Goal: Find specific page/section: Find specific page/section

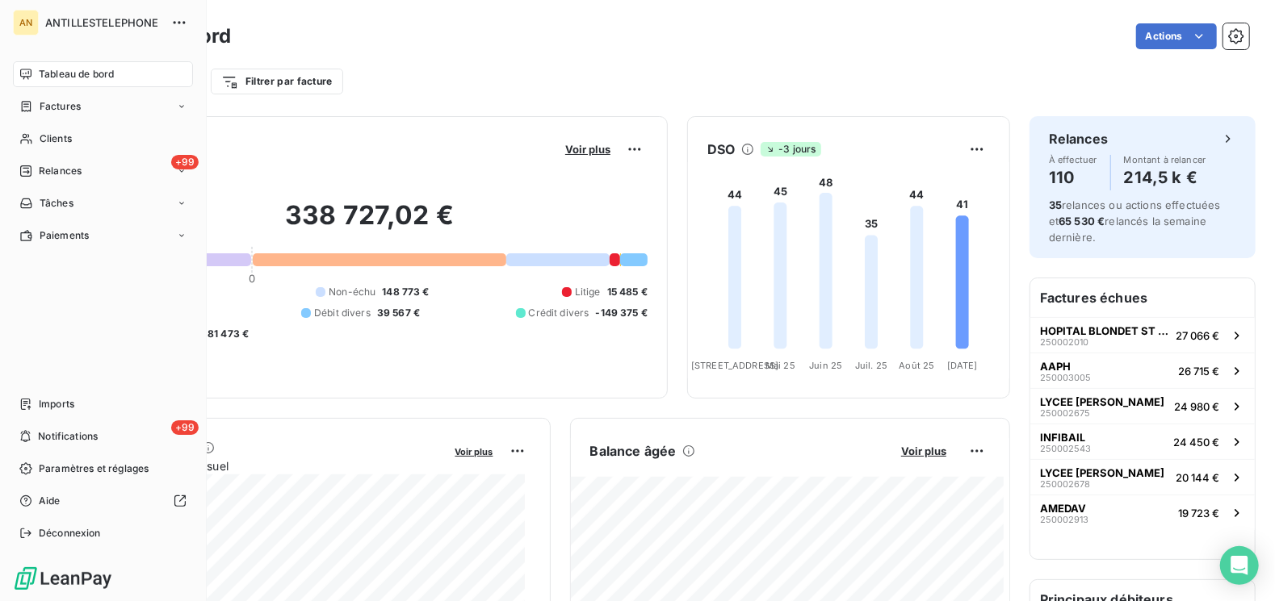
click at [36, 78] on div "Tableau de bord" at bounding box center [103, 74] width 180 height 26
click at [55, 139] on span "Clients" at bounding box center [56, 139] width 32 height 15
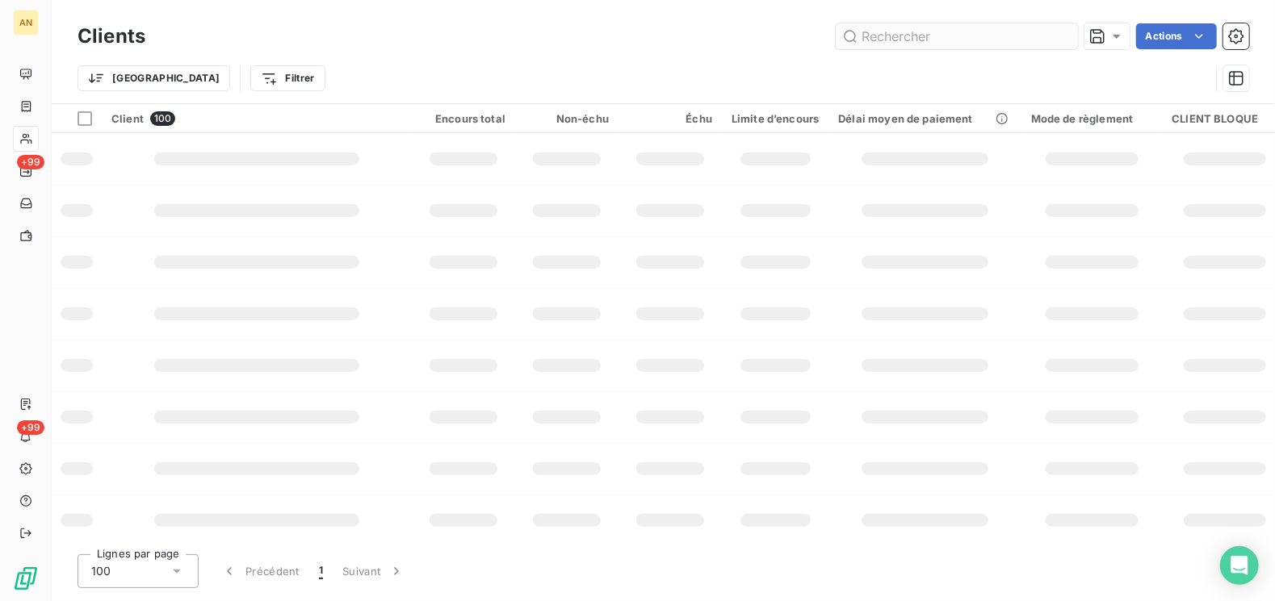
click at [930, 41] on input "text" at bounding box center [957, 36] width 242 height 26
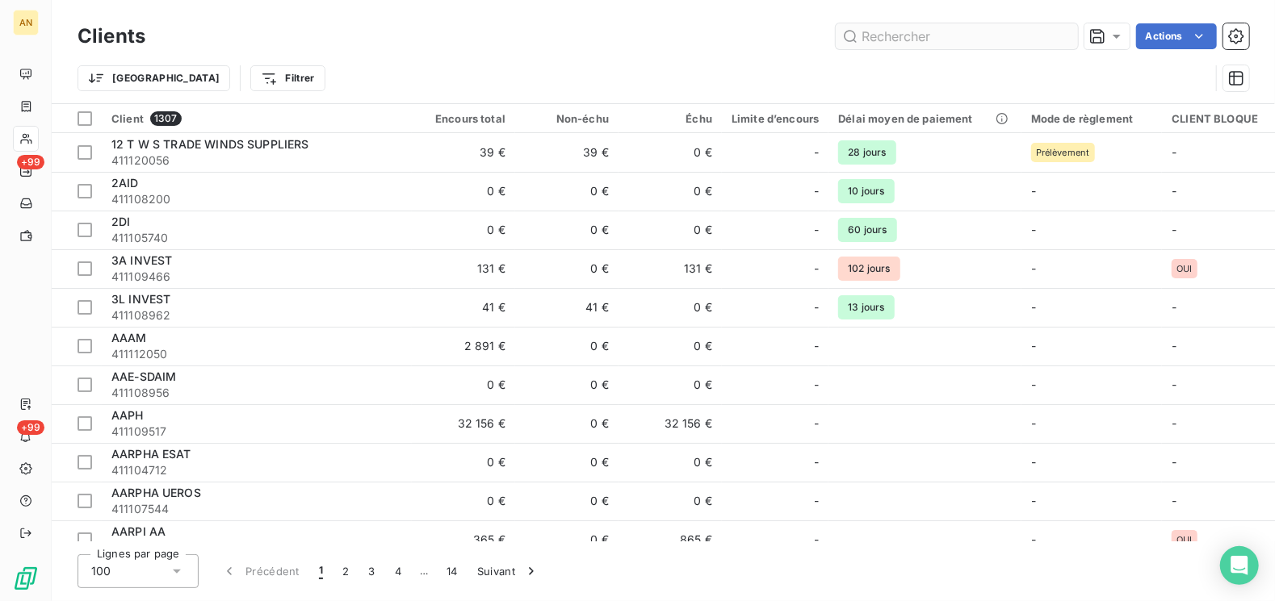
click at [932, 43] on input "text" at bounding box center [957, 36] width 242 height 26
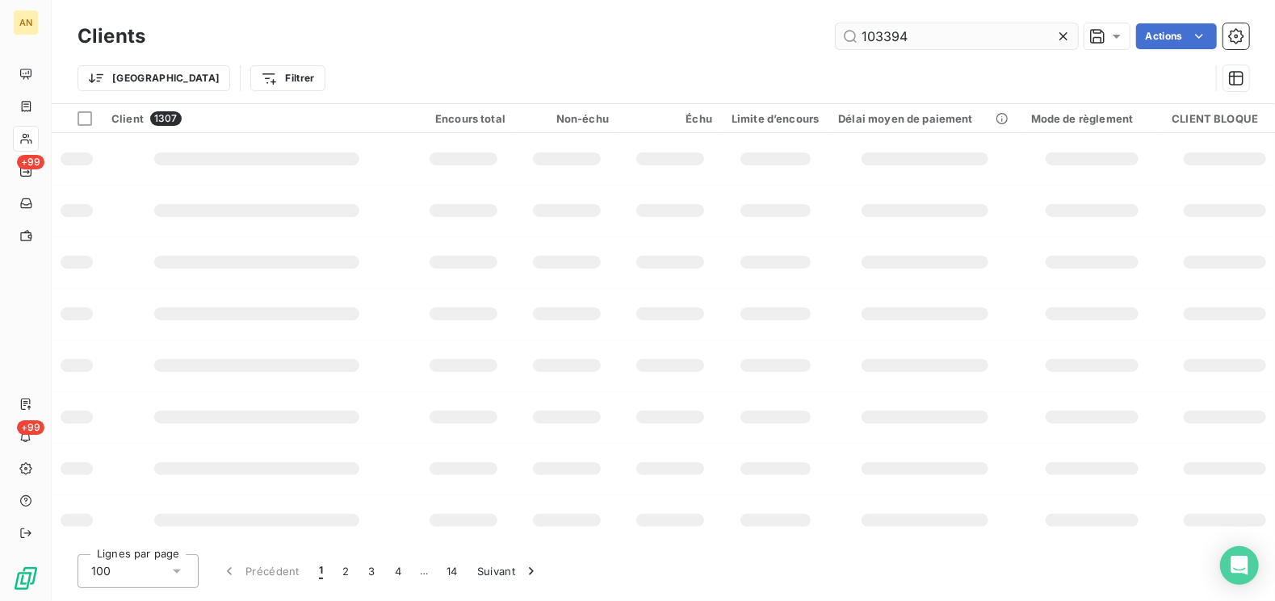
type input "103394"
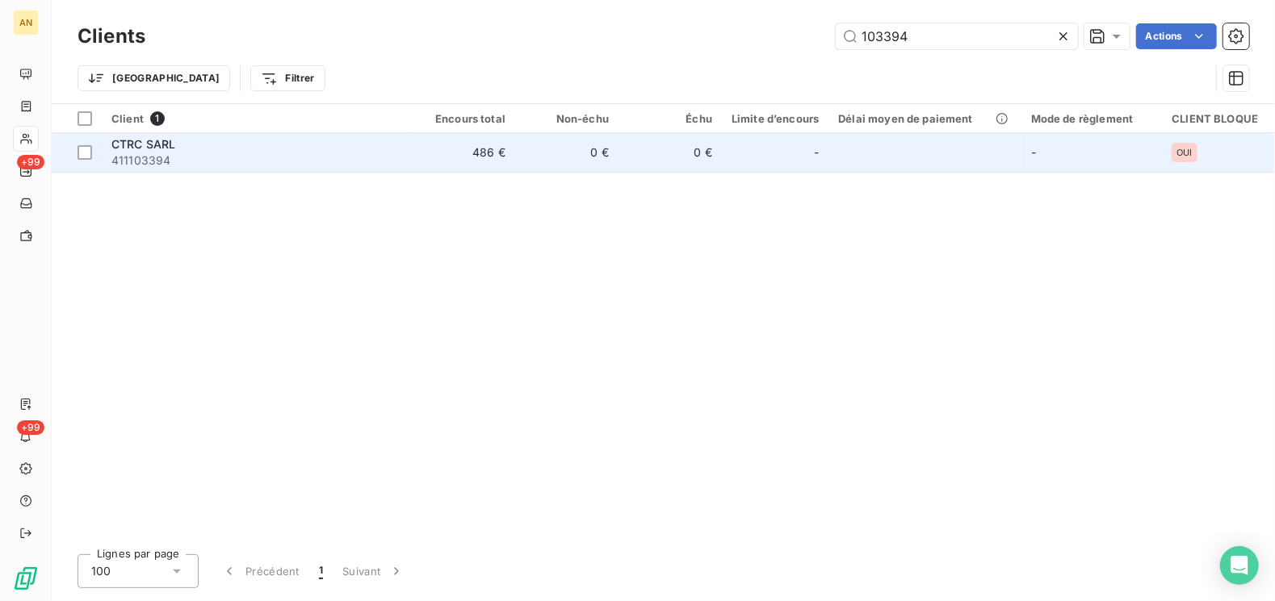
click at [457, 159] on td "486 €" at bounding box center [463, 152] width 103 height 39
